Goal: Complete application form

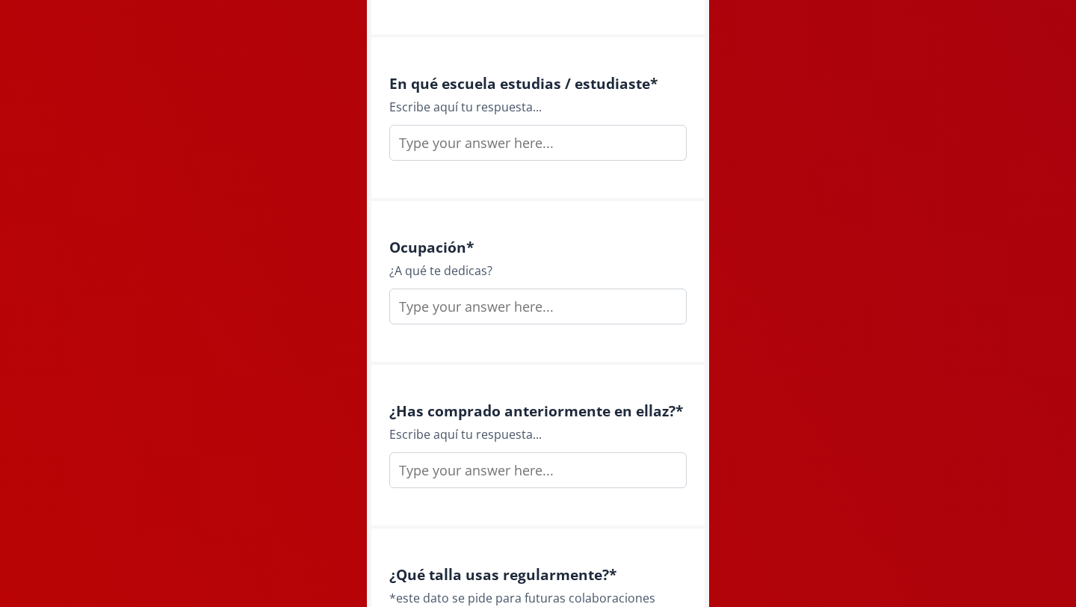
scroll to position [2121, 0]
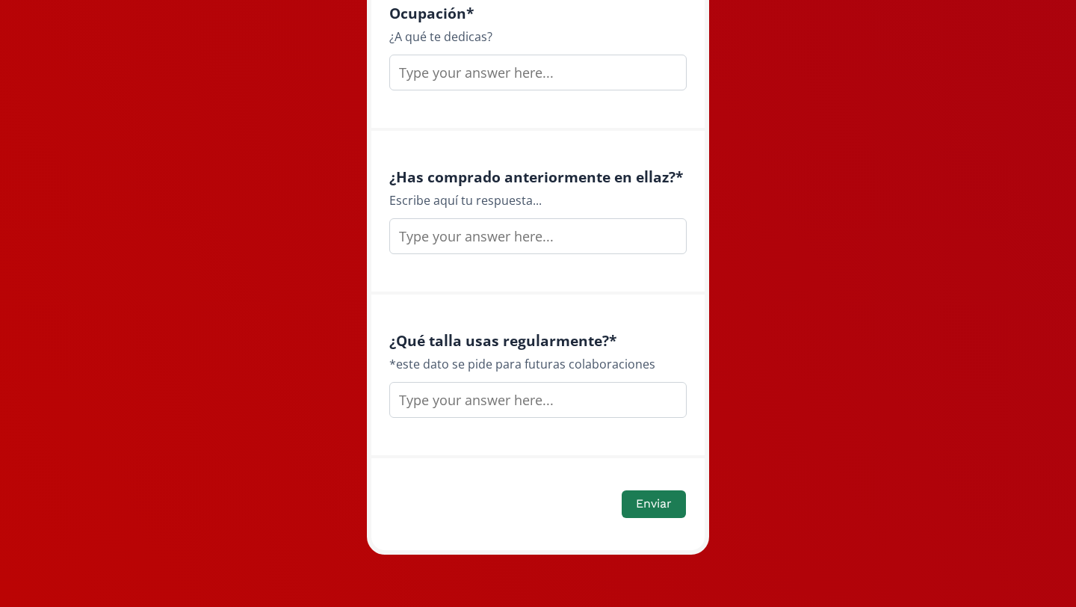
click at [498, 402] on input "text" at bounding box center [538, 400] width 298 height 36
type input "M"
click at [510, 240] on input "text" at bounding box center [538, 236] width 298 height 36
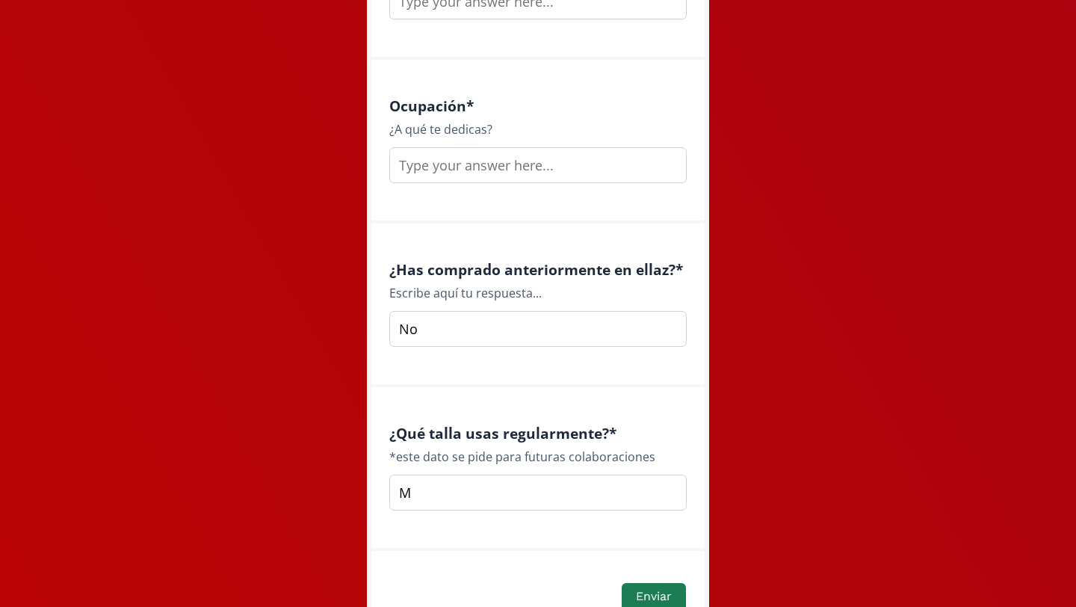
scroll to position [2030, 0]
type input "No"
click at [529, 160] on input "text" at bounding box center [538, 164] width 298 height 36
type input "e"
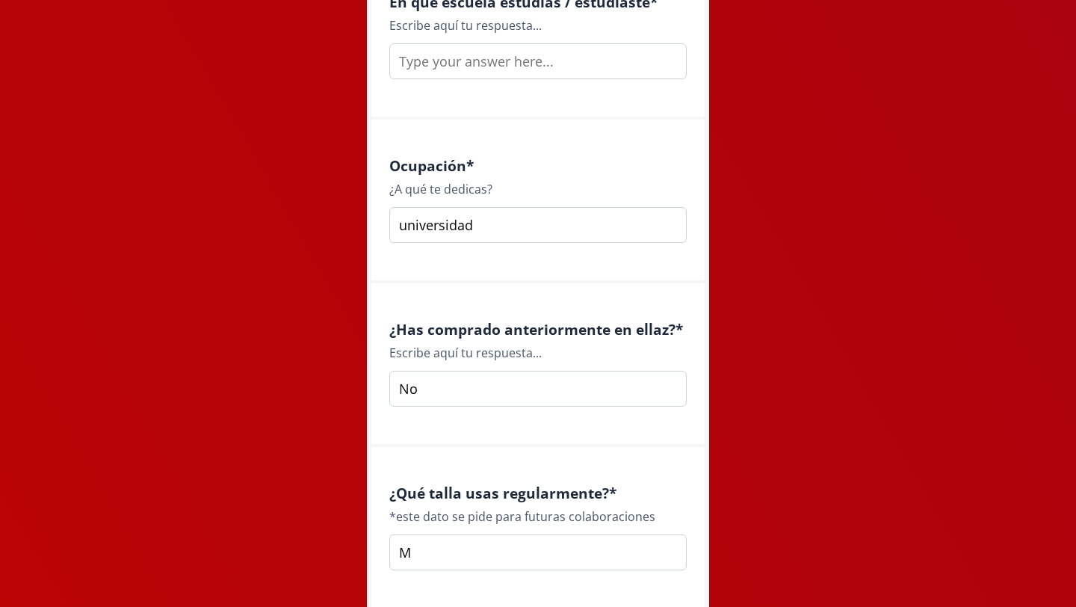
scroll to position [1867, 0]
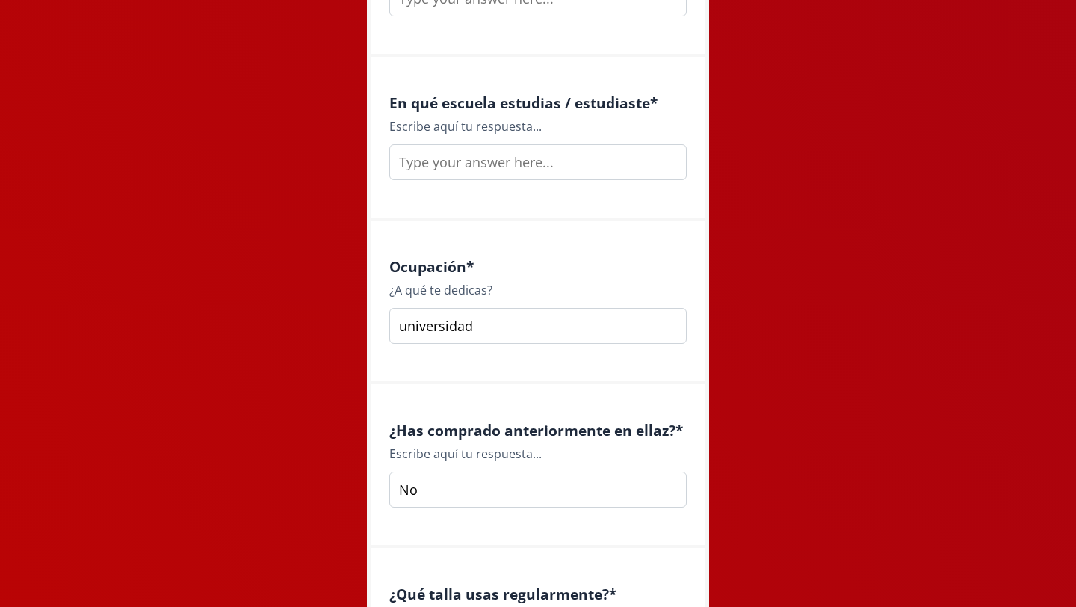
click at [398, 330] on input "universidad" at bounding box center [538, 326] width 298 height 36
click at [576, 321] on input "estudiante de universidad" at bounding box center [538, 326] width 298 height 36
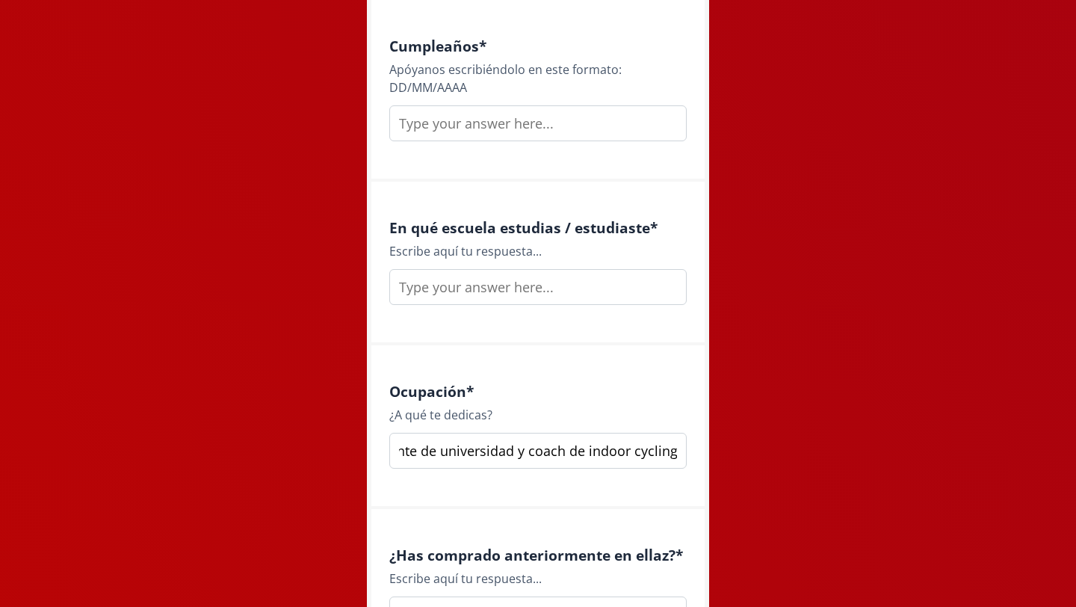
scroll to position [1733, 0]
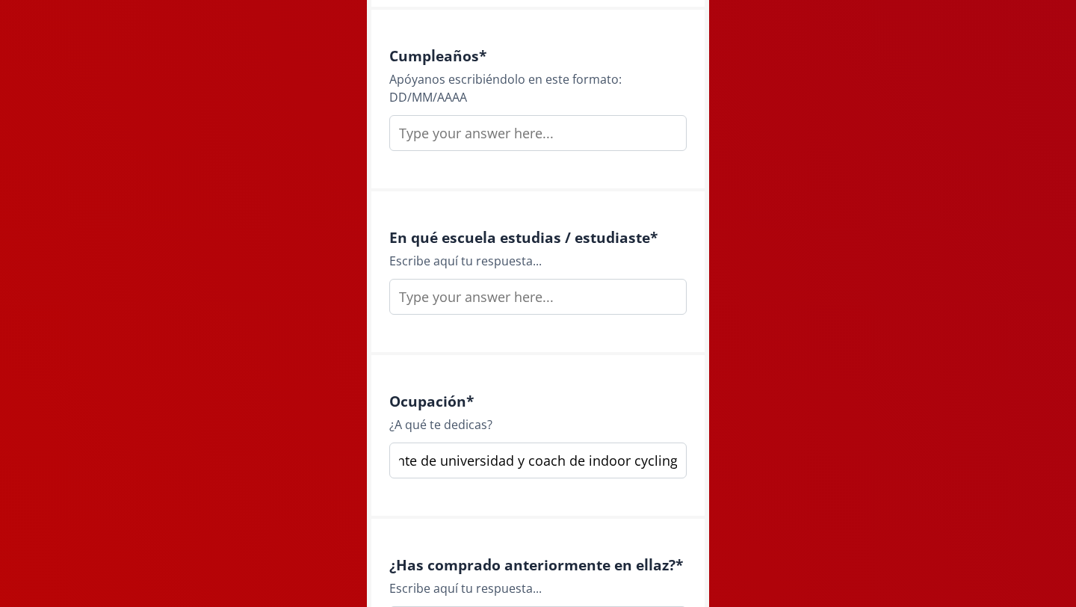
type input "estudiante de universidad y coach de indoor cycling"
click at [532, 290] on input "text" at bounding box center [538, 297] width 298 height 36
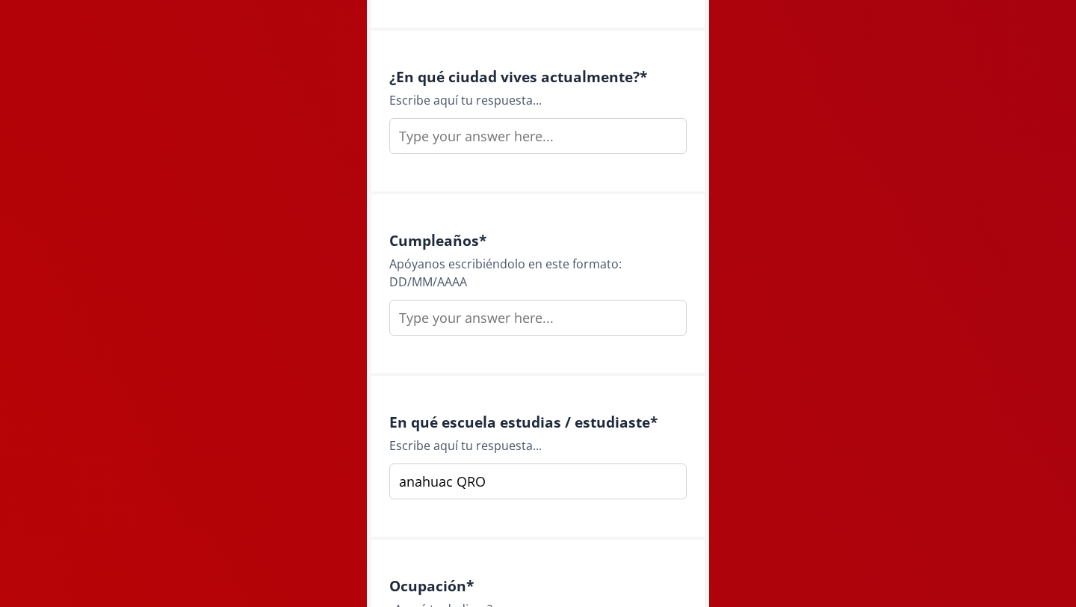
scroll to position [1535, 0]
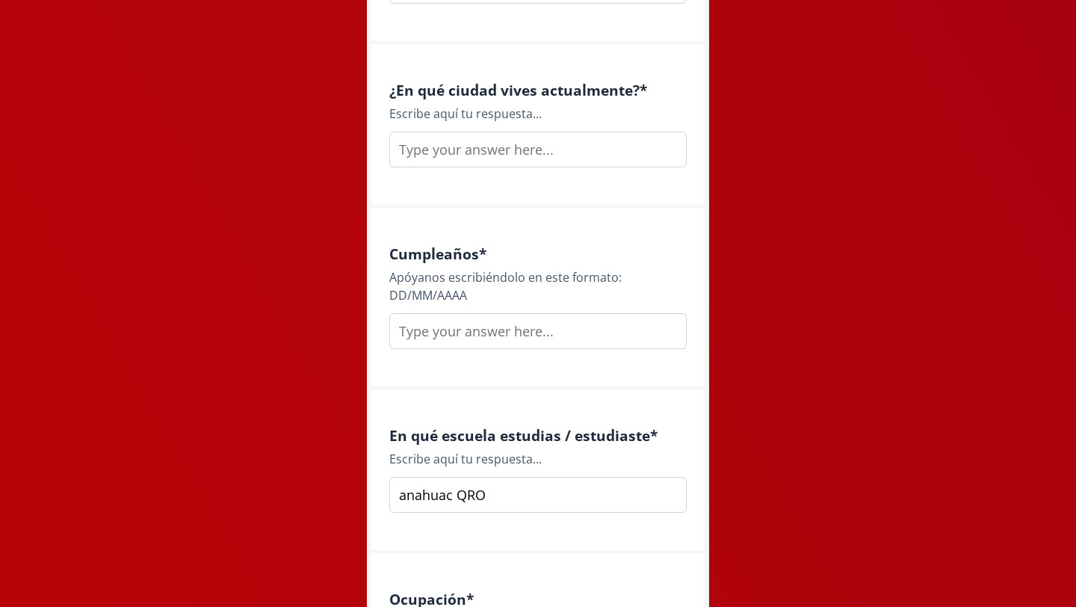
type input "anahuac QRO"
click at [499, 335] on input "text" at bounding box center [538, 331] width 298 height 36
